Goal: Share content

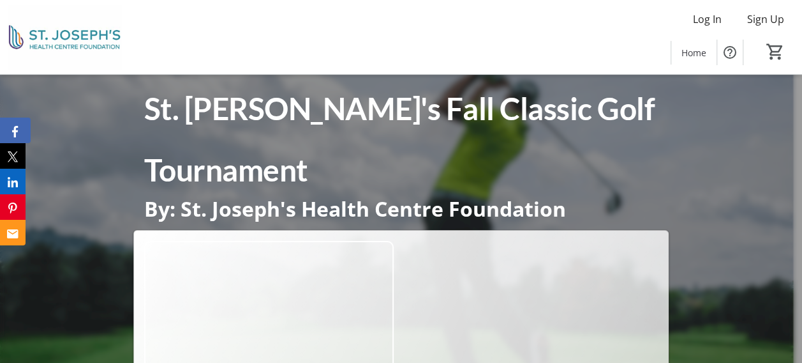
click at [10, 133] on button "Facebook" at bounding box center [15, 130] width 31 height 26
